Goal: Transaction & Acquisition: Purchase product/service

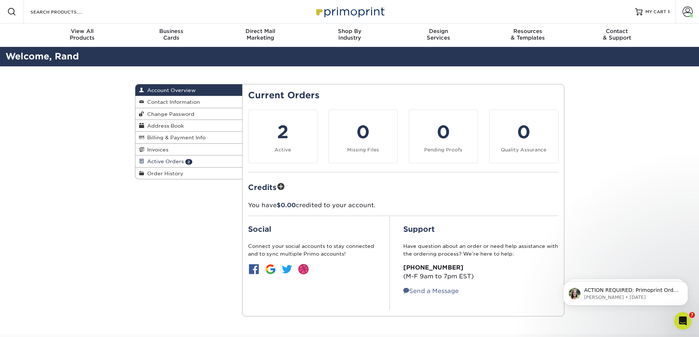
click at [219, 160] on link "Active Orders 2" at bounding box center [188, 162] width 107 height 12
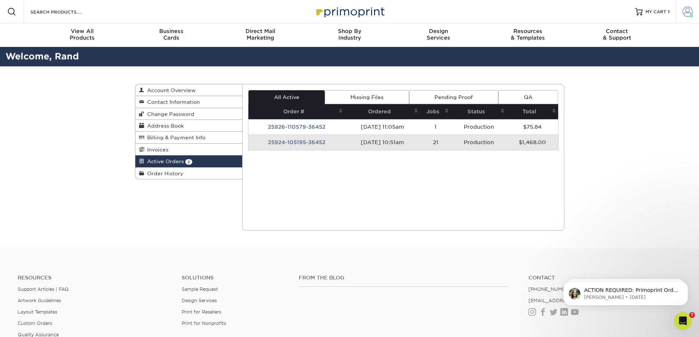
click at [688, 16] on span at bounding box center [687, 12] width 10 height 10
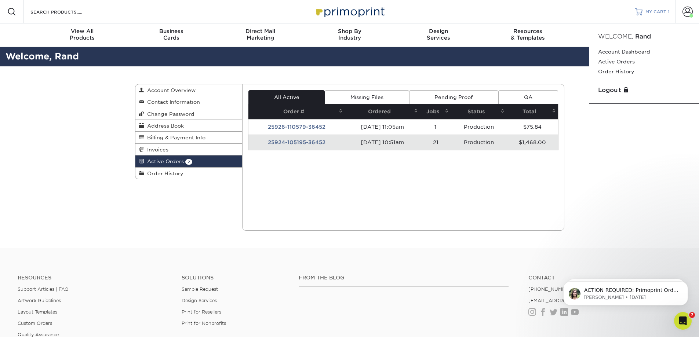
click at [658, 9] on span "MY CART" at bounding box center [655, 12] width 21 height 6
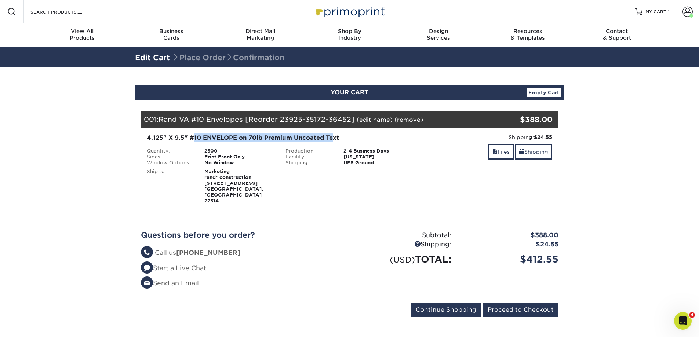
drag, startPoint x: 194, startPoint y: 142, endPoint x: 334, endPoint y: 132, distance: 140.8
click at [334, 132] on div "4.125" X 9.5" #10 ENVELOPE on 70lb Premium Uncoated Text Quantity: 2500 Sides: …" at bounding box center [349, 169] width 428 height 82
click at [385, 139] on div "4.125" X 9.5" #10 ENVELOPE on 70lb Premium Uncoated Text" at bounding box center [280, 138] width 267 height 9
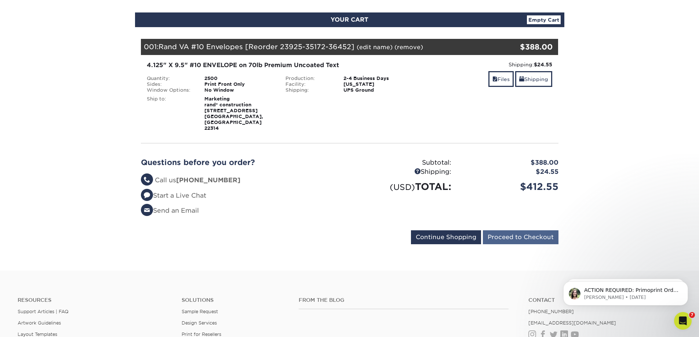
scroll to position [73, 0]
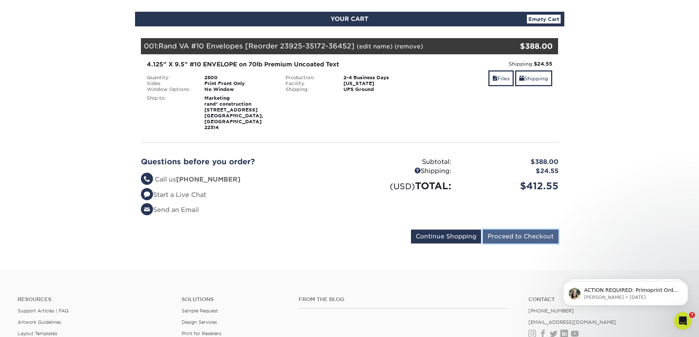
click at [508, 230] on input "Proceed to Checkout" at bounding box center [521, 237] width 76 height 14
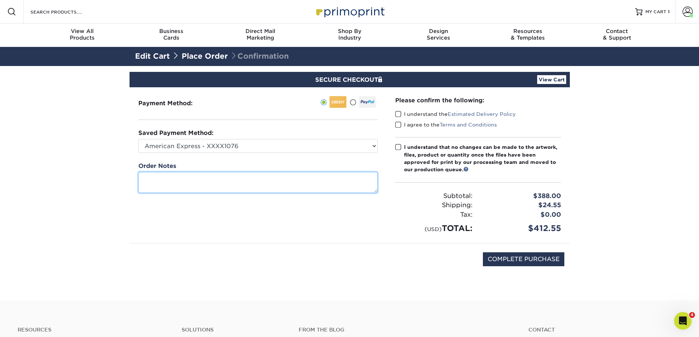
click at [265, 182] on textarea at bounding box center [257, 182] width 239 height 21
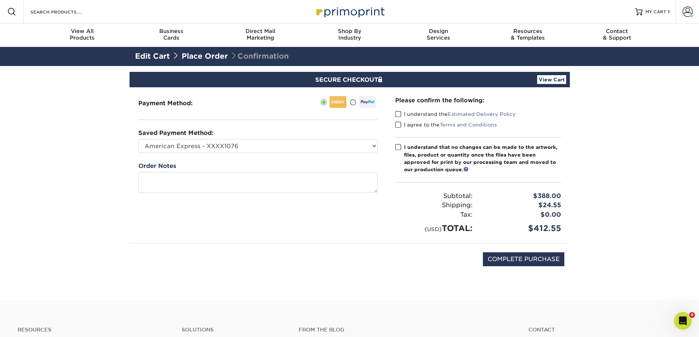
drag, startPoint x: 403, startPoint y: 114, endPoint x: 405, endPoint y: 119, distance: 5.1
click at [403, 114] on label "I understand the Estimated Delivery Policy" at bounding box center [455, 113] width 121 height 7
click at [0, 0] on input "I understand the Estimated Delivery Policy" at bounding box center [0, 0] width 0 height 0
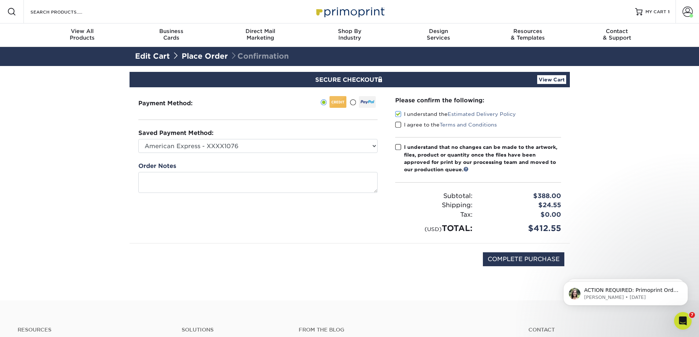
click at [407, 127] on label "I agree to the Terms and Conditions" at bounding box center [446, 124] width 102 height 7
click at [0, 0] on input "I agree to the Terms and Conditions" at bounding box center [0, 0] width 0 height 0
click at [414, 154] on div "I understand that no changes can be made to the artwork, files, product or quan…" at bounding box center [482, 158] width 157 height 30
click at [0, 0] on input "I understand that no changes can be made to the artwork, files, product or quan…" at bounding box center [0, 0] width 0 height 0
click at [517, 263] on input "COMPLETE PURCHASE" at bounding box center [523, 259] width 81 height 14
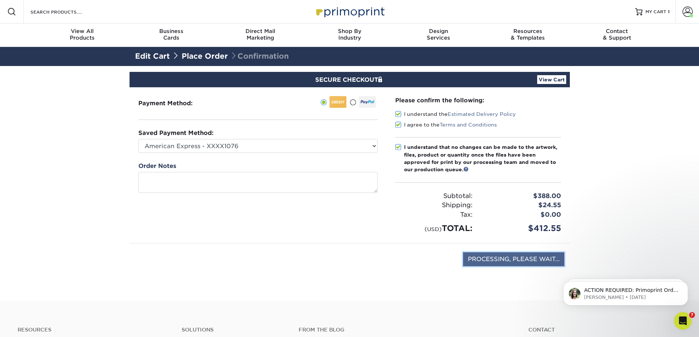
type input "COMPLETE PURCHASE"
click at [200, 151] on select "American Express - XXXX1076 Visa - XXXX4105 New Credit Card" at bounding box center [257, 146] width 239 height 14
select select "74325"
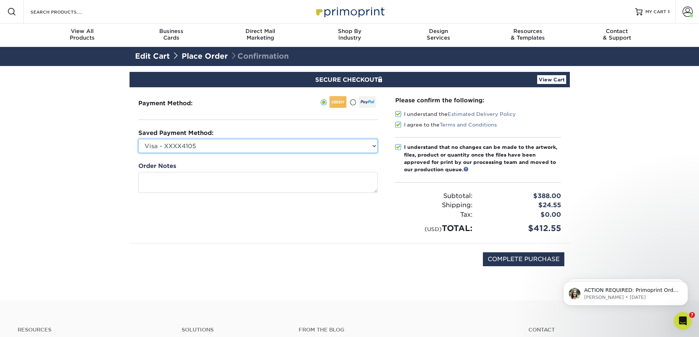
click at [138, 139] on select "American Express - XXXX1076 Visa - XXXX4105 New Credit Card" at bounding box center [257, 146] width 239 height 14
click at [507, 256] on input "COMPLETE PURCHASE" at bounding box center [523, 259] width 81 height 14
type input "PROCESSING, PLEASE WAIT..."
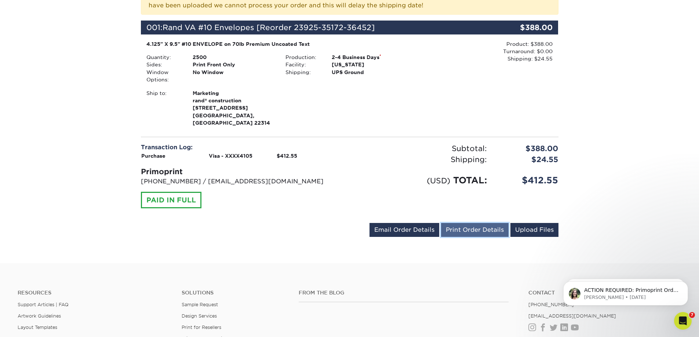
click at [479, 224] on link "Print Order Details" at bounding box center [474, 230] width 67 height 14
